Goal: Obtain resource: Obtain resource

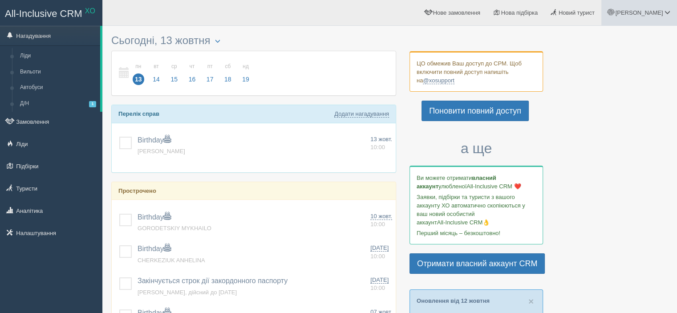
click at [652, 14] on span "Оксана" at bounding box center [639, 12] width 48 height 7
click at [618, 54] on link "Моя аналітика" at bounding box center [628, 58] width 97 height 19
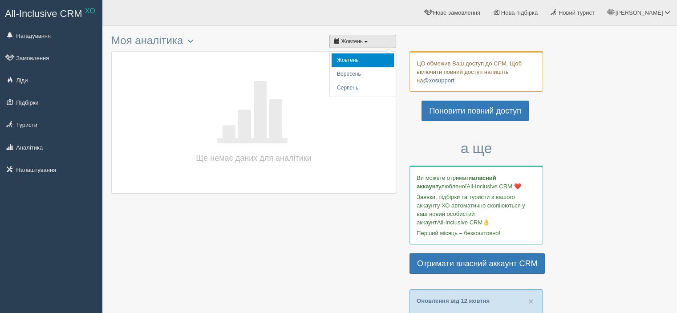
click at [361, 40] on span "Жовтень" at bounding box center [352, 41] width 22 height 6
click at [183, 41] on h3 "Моя аналітика Акт ЦО за 3 квартал 2025 Акт ЦО за 2 квартал 2025 Акт ЦО за 1 ква…" at bounding box center [253, 41] width 285 height 12
click at [193, 41] on span "button" at bounding box center [190, 40] width 5 height 5
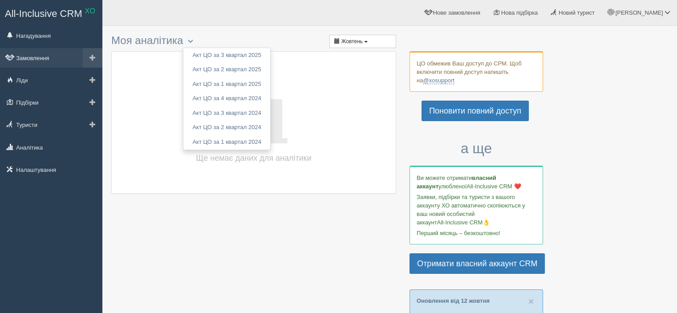
click at [67, 55] on link "Замовлення" at bounding box center [51, 58] width 102 height 20
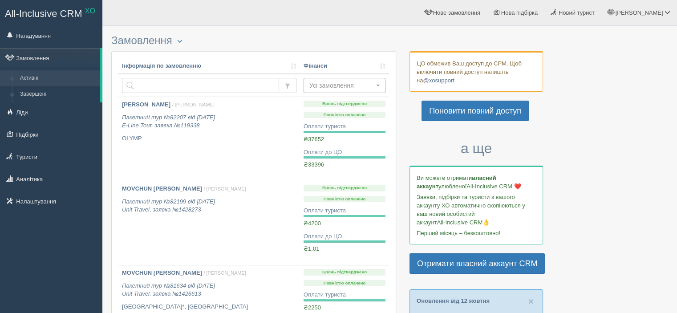
click at [335, 87] on span "Усі замовлення" at bounding box center [341, 85] width 65 height 9
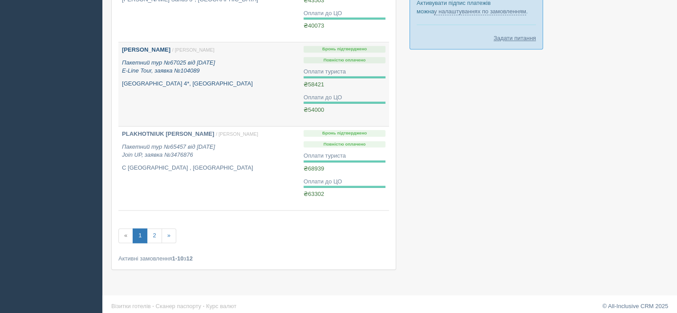
scroll to position [732, 0]
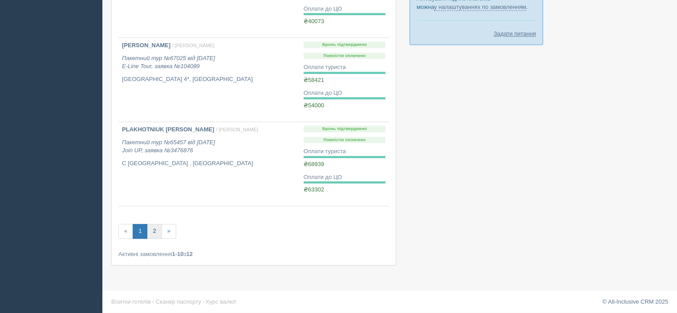
click at [157, 228] on link "2" at bounding box center [154, 231] width 15 height 15
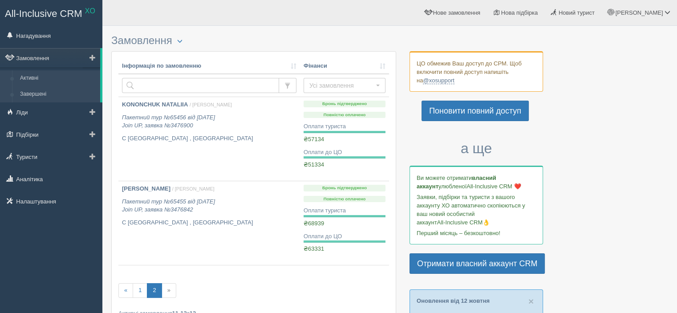
click at [28, 93] on link "Завершені" at bounding box center [58, 94] width 84 height 16
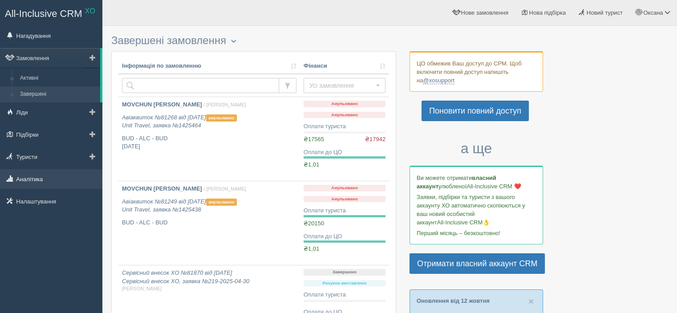
click at [35, 176] on link "Аналітика" at bounding box center [51, 179] width 102 height 20
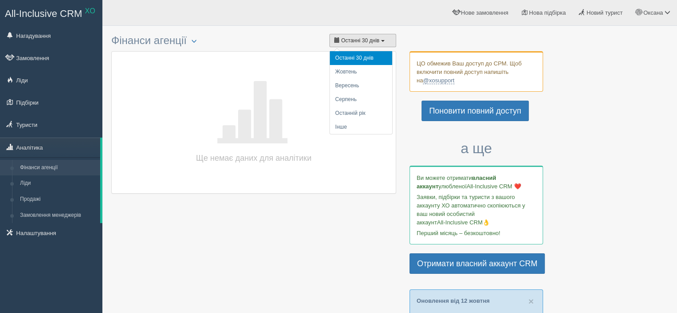
click at [361, 41] on span "Останні 30 днів" at bounding box center [360, 40] width 38 height 6
click at [346, 122] on li "Інше" at bounding box center [361, 127] width 62 height 14
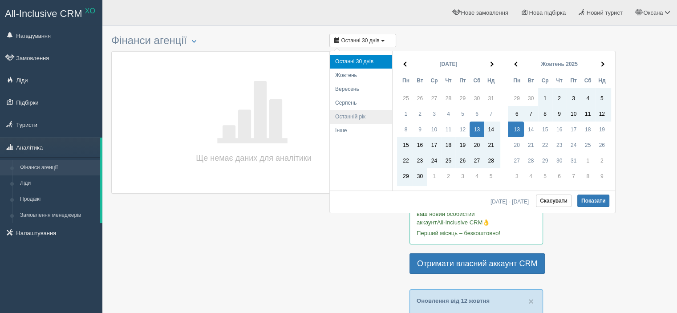
click at [356, 114] on li "Останній рік" at bounding box center [361, 117] width 62 height 14
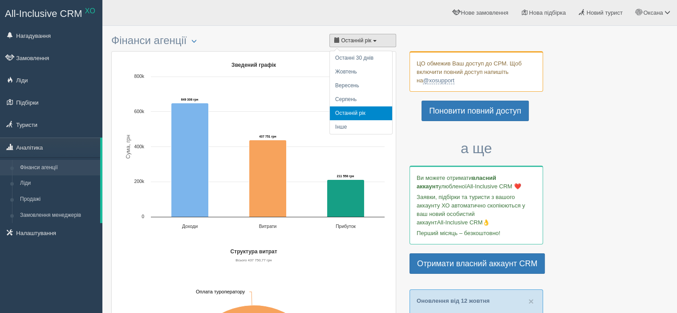
click at [359, 37] on span "Останній рік" at bounding box center [356, 40] width 30 height 6
click at [341, 130] on li "Інше" at bounding box center [361, 127] width 62 height 14
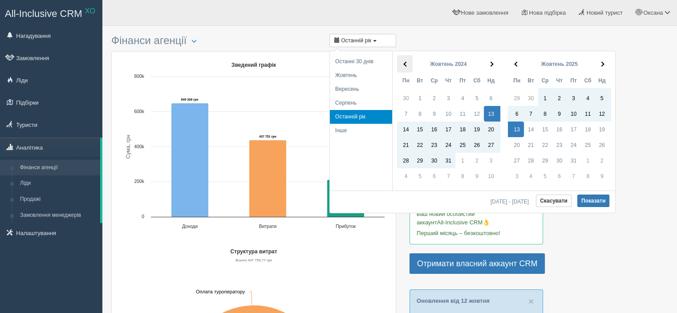
click at [404, 67] on th at bounding box center [405, 63] width 16 height 17
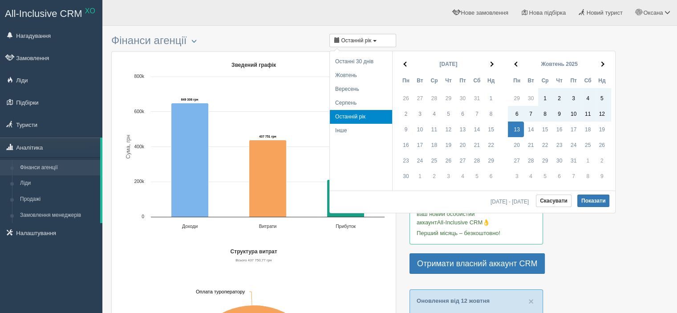
click at [404, 67] on th at bounding box center [405, 63] width 16 height 17
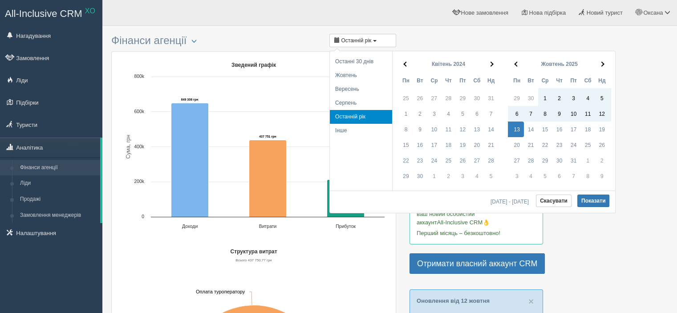
click at [404, 67] on th at bounding box center [405, 63] width 16 height 17
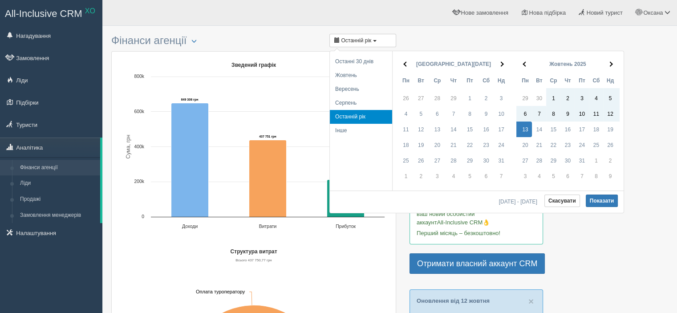
click at [404, 67] on th at bounding box center [405, 63] width 16 height 17
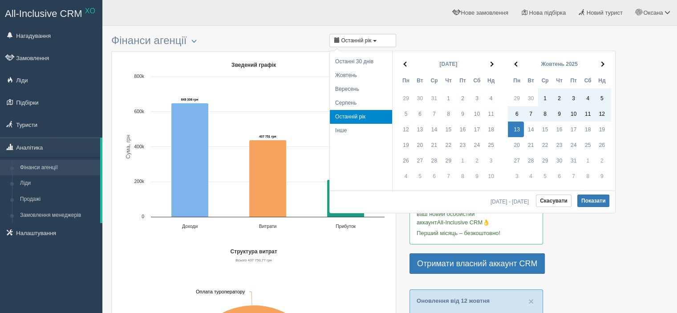
click at [404, 67] on th at bounding box center [405, 63] width 16 height 17
click at [403, 66] on th at bounding box center [405, 63] width 16 height 17
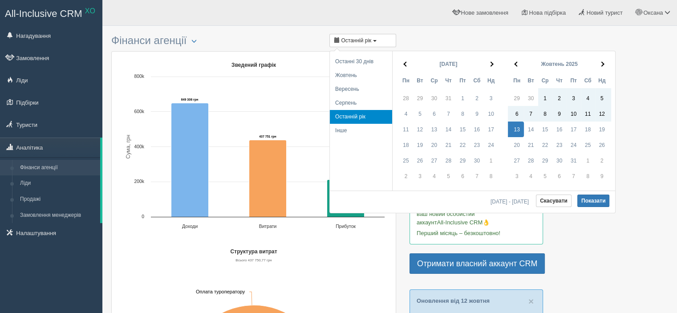
click at [403, 66] on th at bounding box center [405, 63] width 16 height 17
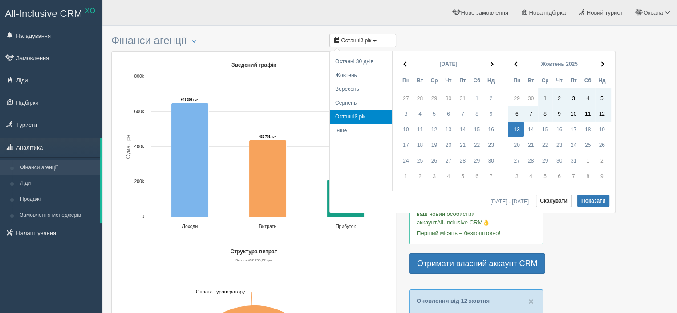
click at [403, 66] on th at bounding box center [405, 63] width 16 height 17
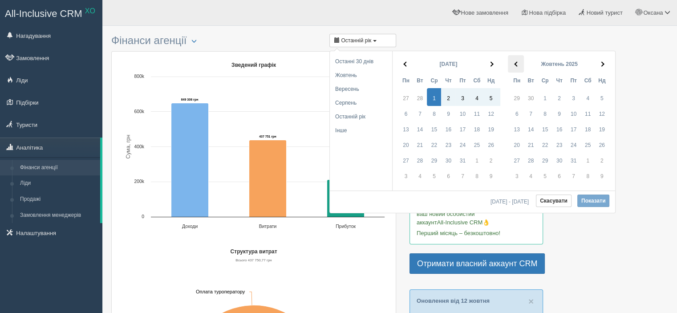
click at [520, 65] on th at bounding box center [516, 63] width 16 height 17
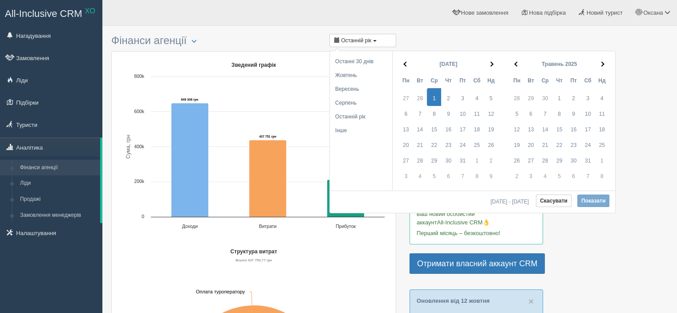
click at [520, 65] on th at bounding box center [516, 63] width 16 height 17
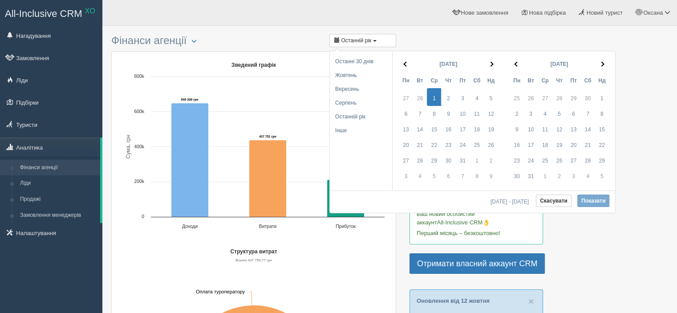
click at [520, 65] on th at bounding box center [516, 63] width 16 height 17
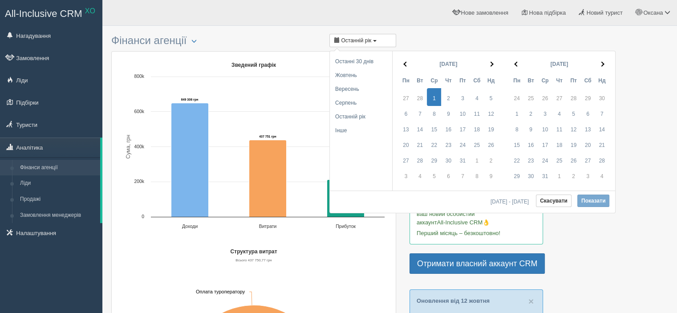
click at [520, 65] on th at bounding box center [516, 63] width 16 height 17
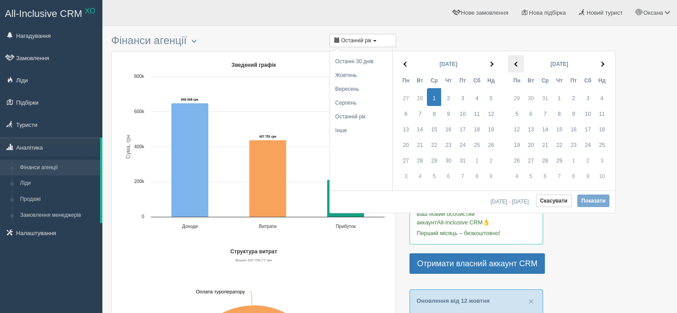
click at [519, 64] on th at bounding box center [516, 63] width 16 height 17
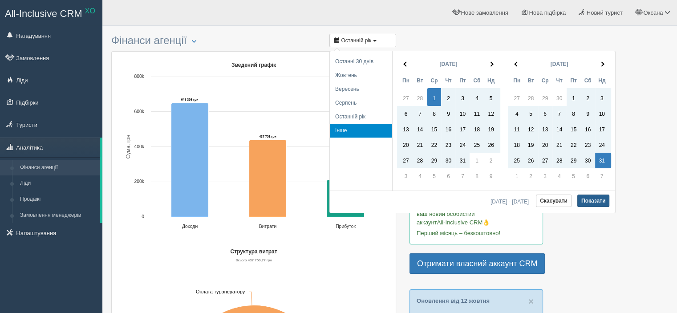
click at [587, 200] on button "Показати" at bounding box center [593, 201] width 32 height 12
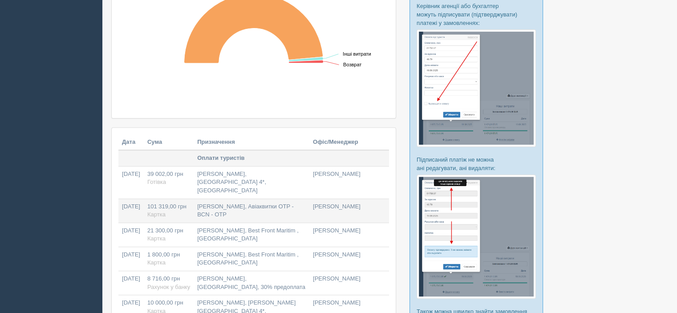
scroll to position [267, 0]
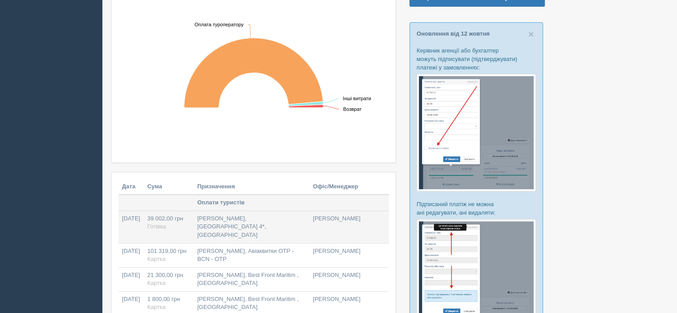
click at [239, 224] on td "RUDENKO LARYSA, King Tut Aqua Park Beach Resort 4*, Єгипет" at bounding box center [252, 227] width 116 height 32
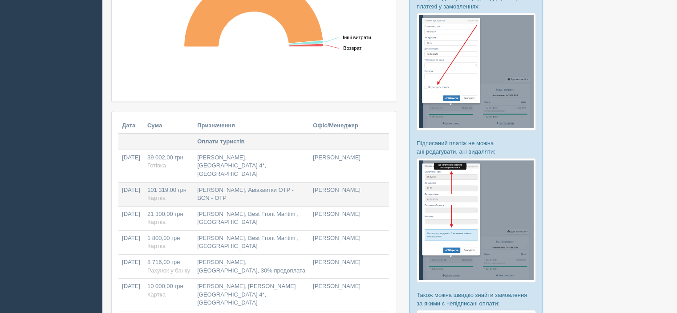
scroll to position [356, 0]
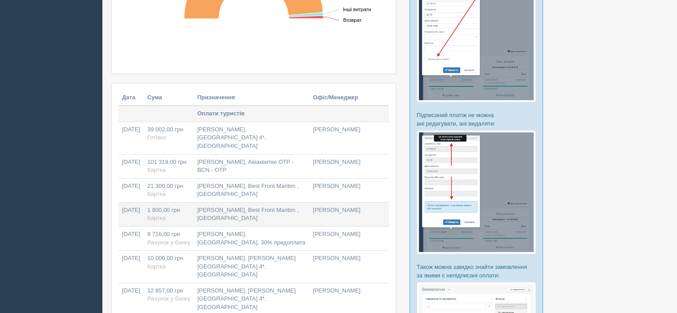
click at [270, 208] on td "Коба Олена, Best Front Maritim , Іспанія" at bounding box center [252, 214] width 116 height 24
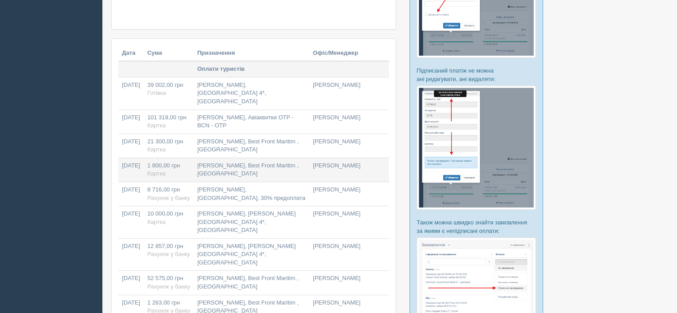
scroll to position [445, 0]
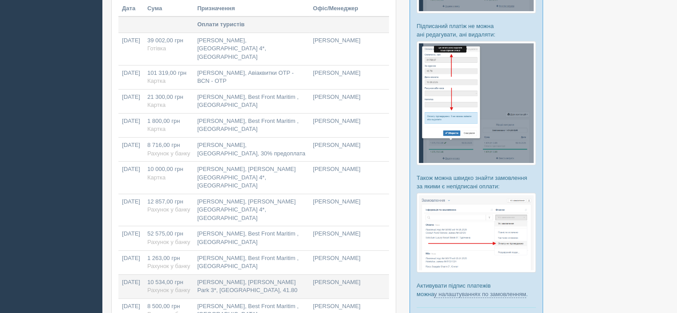
click at [249, 274] on td "Кондратенко Інна, Kristel Park 3*, Болгарія, 41.80" at bounding box center [252, 286] width 116 height 24
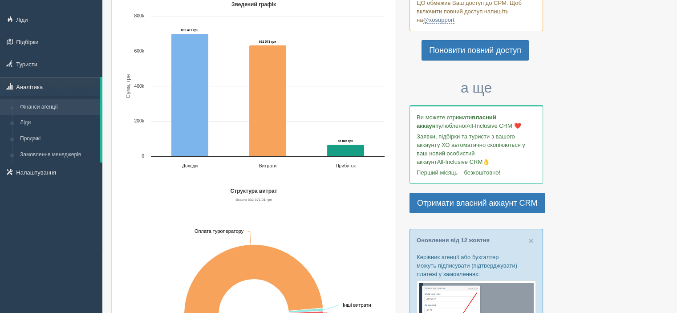
scroll to position [45, 0]
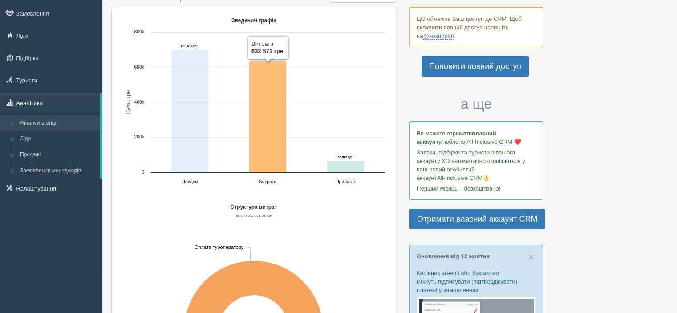
click at [272, 101] on icon "Зведений графік" at bounding box center [267, 116] width 37 height 111
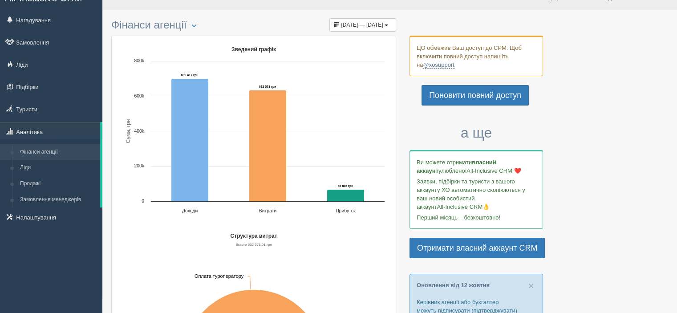
scroll to position [0, 0]
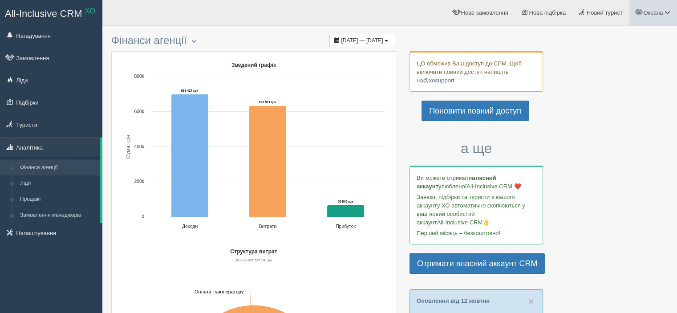
click at [644, 12] on span "Оксана" at bounding box center [653, 12] width 20 height 7
click at [615, 58] on span "Моя аналітика" at bounding box center [617, 58] width 39 height 7
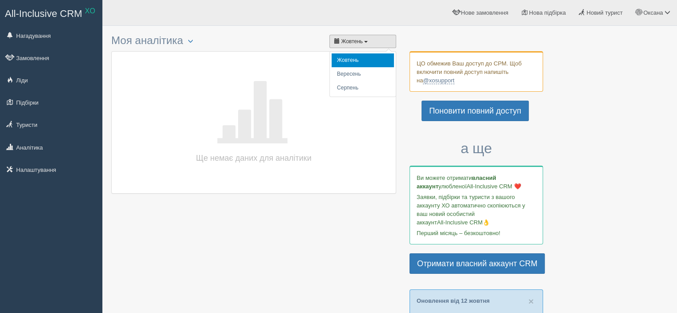
click at [345, 38] on span "Жовтень" at bounding box center [352, 41] width 22 height 6
drag, startPoint x: 282, startPoint y: 44, endPoint x: 256, endPoint y: 45, distance: 25.8
click at [279, 44] on h3 "Моя аналітика Акт ЦО за 3 квартал 2025 Акт ЦО за 2 квартал 2025 Акт ЦО за 1 ква…" at bounding box center [253, 41] width 285 height 12
click at [190, 42] on button "button" at bounding box center [190, 41] width 15 height 11
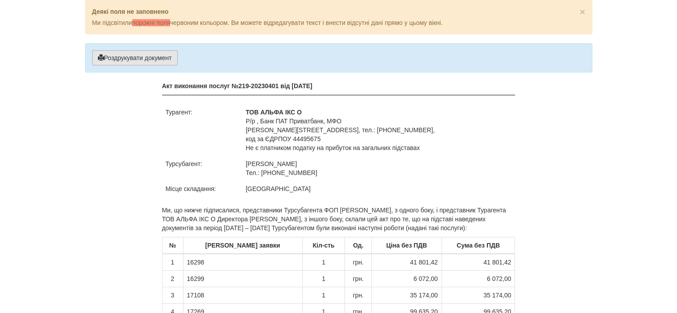
click at [127, 57] on button "Роздрукувати документ" at bounding box center [134, 57] width 85 height 15
click at [122, 58] on button "Роздрукувати документ" at bounding box center [134, 57] width 85 height 15
click at [158, 58] on button "Роздрукувати документ" at bounding box center [134, 57] width 85 height 15
click at [166, 61] on button "Роздрукувати документ" at bounding box center [134, 57] width 85 height 15
click at [130, 54] on button "Роздрукувати документ" at bounding box center [134, 57] width 85 height 15
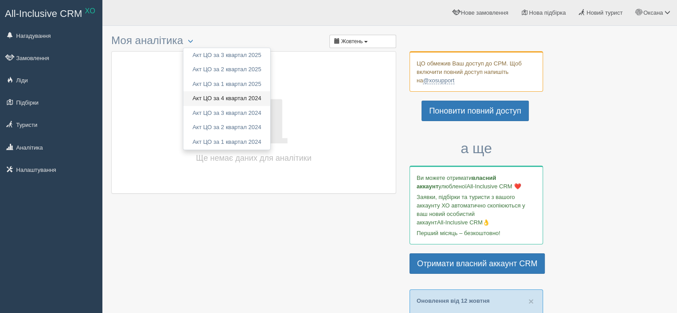
click at [241, 101] on link "Акт ЦО за 4 квартал 2024" at bounding box center [226, 98] width 87 height 15
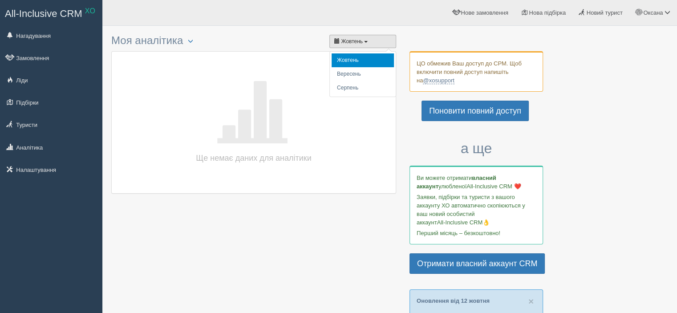
click at [350, 42] on span "Жовтень" at bounding box center [352, 41] width 22 height 6
click at [187, 41] on button "button" at bounding box center [190, 41] width 15 height 11
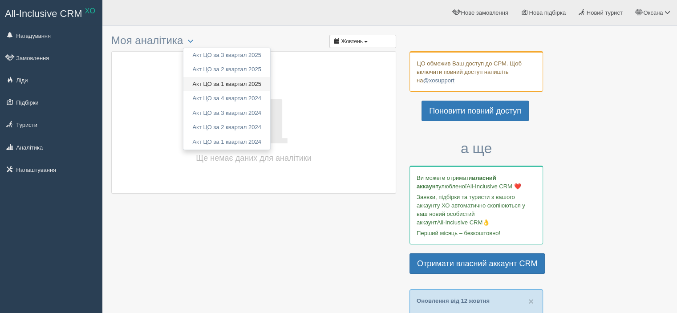
click at [208, 80] on link "Акт ЦО за 1 квартал 2025" at bounding box center [226, 84] width 87 height 15
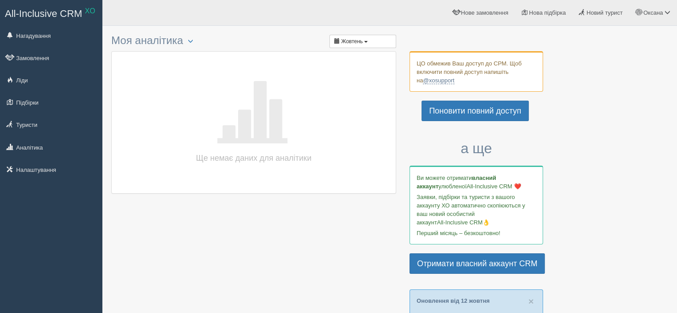
click at [179, 41] on h3 "Моя аналітика Акт ЦО за 3 квартал 2025 Акт ЦО за 2 квартал 2025 Акт ЦО за 1 ква…" at bounding box center [253, 41] width 285 height 12
click at [193, 39] on span "button" at bounding box center [190, 40] width 5 height 5
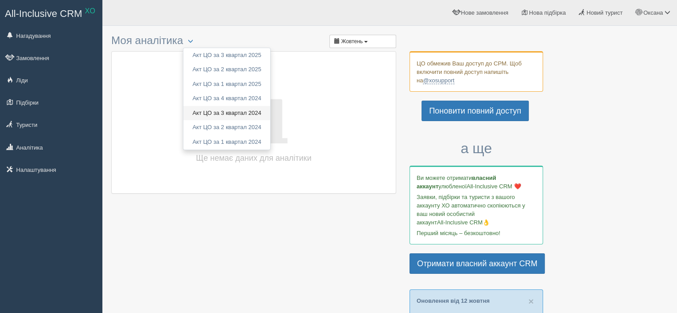
click at [226, 112] on link "Акт ЦО за 3 квартал 2024" at bounding box center [226, 113] width 87 height 15
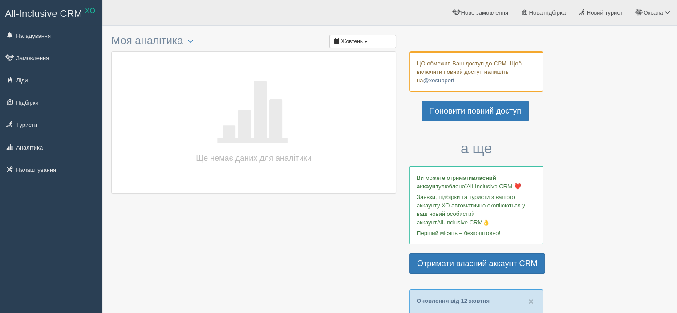
click at [175, 42] on h3 "Моя аналітика Акт ЦО за 3 квартал 2025 Акт ЦО за 2 квартал 2025 Акт ЦО за 1 ква…" at bounding box center [253, 41] width 285 height 12
click at [193, 41] on span "button" at bounding box center [190, 40] width 5 height 5
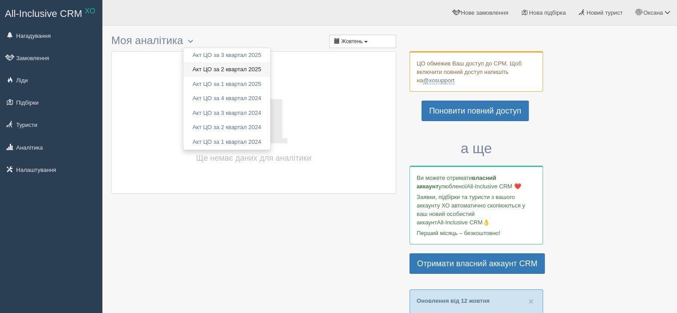
click at [226, 68] on link "Акт ЦО за 2 квартал 2025" at bounding box center [226, 69] width 87 height 15
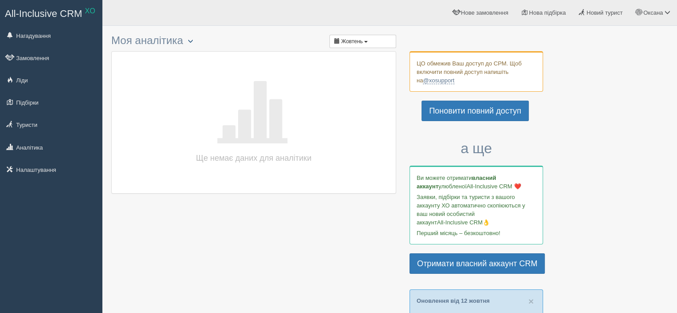
click at [193, 41] on span "button" at bounding box center [190, 40] width 5 height 5
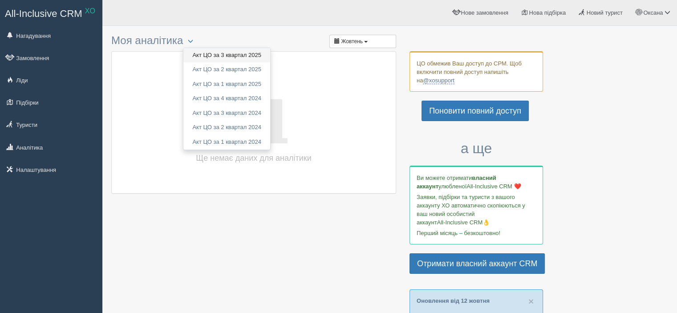
click at [244, 55] on link "Акт ЦО за 3 квартал 2025" at bounding box center [226, 55] width 87 height 15
